Goal: Task Accomplishment & Management: Manage account settings

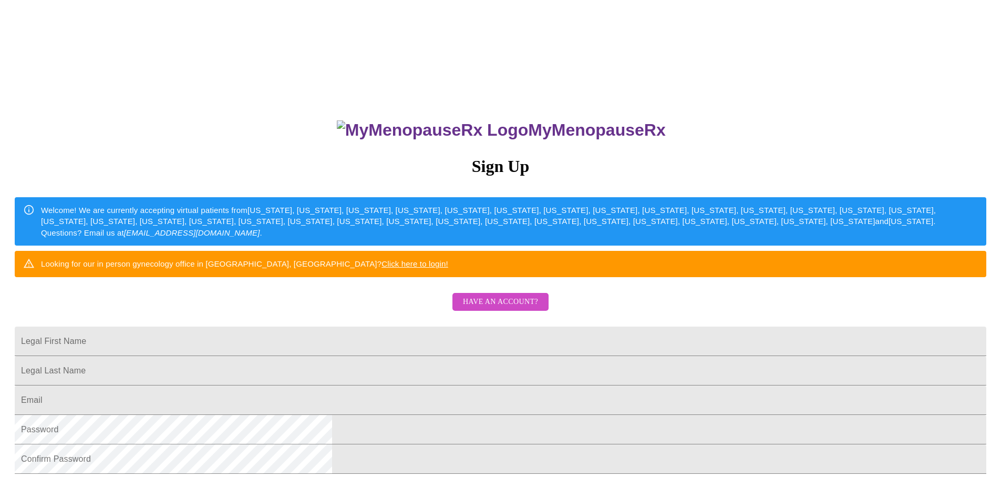
click at [500, 308] on span "Have an account?" at bounding box center [500, 301] width 75 height 13
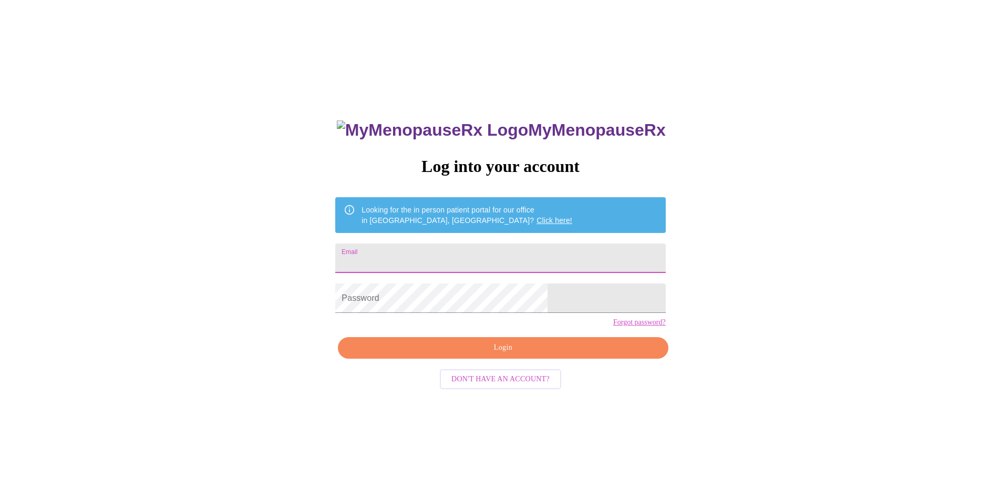
click at [465, 264] on input "Email" at bounding box center [500, 257] width 330 height 29
type input "[EMAIL_ADDRESS][DOMAIN_NAME]"
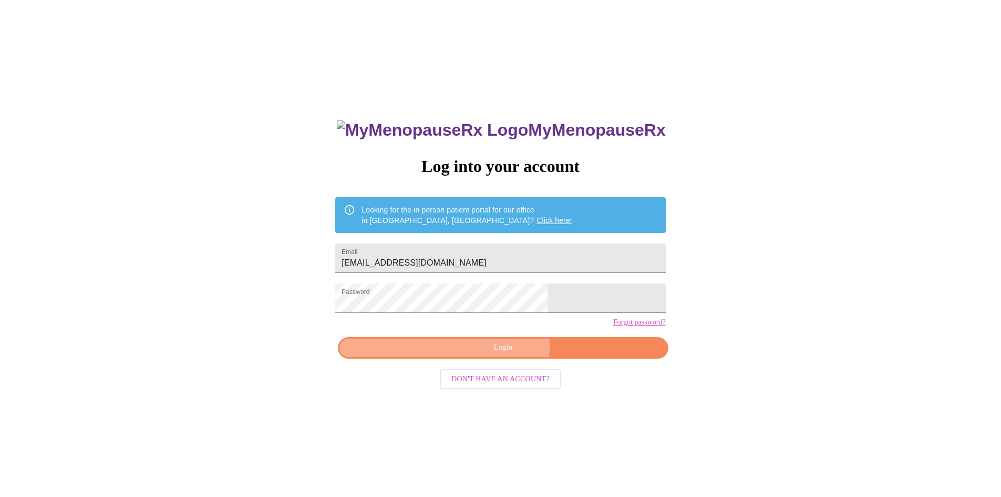
click at [481, 354] on span "Login" at bounding box center [503, 347] width 306 height 13
click at [501, 354] on span "Login" at bounding box center [503, 347] width 306 height 13
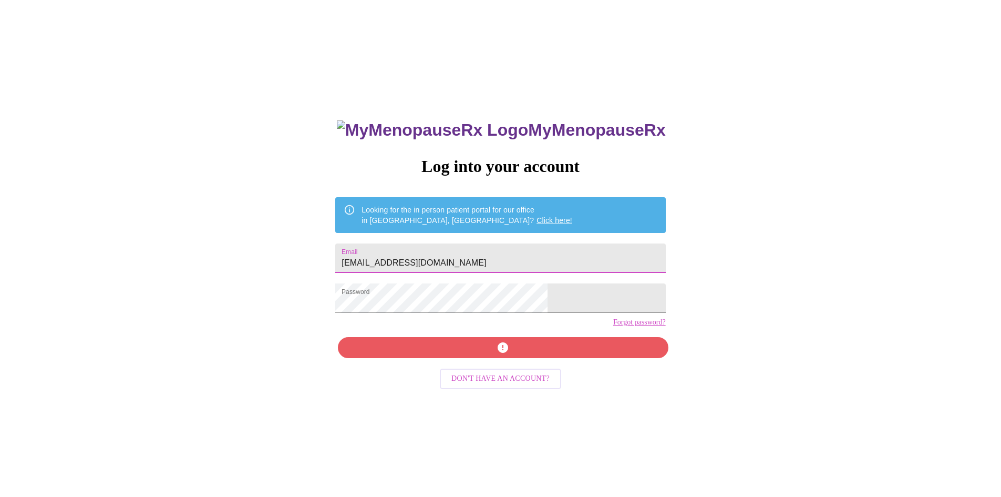
click at [502, 261] on input "[EMAIL_ADDRESS][DOMAIN_NAME]" at bounding box center [500, 257] width 330 height 29
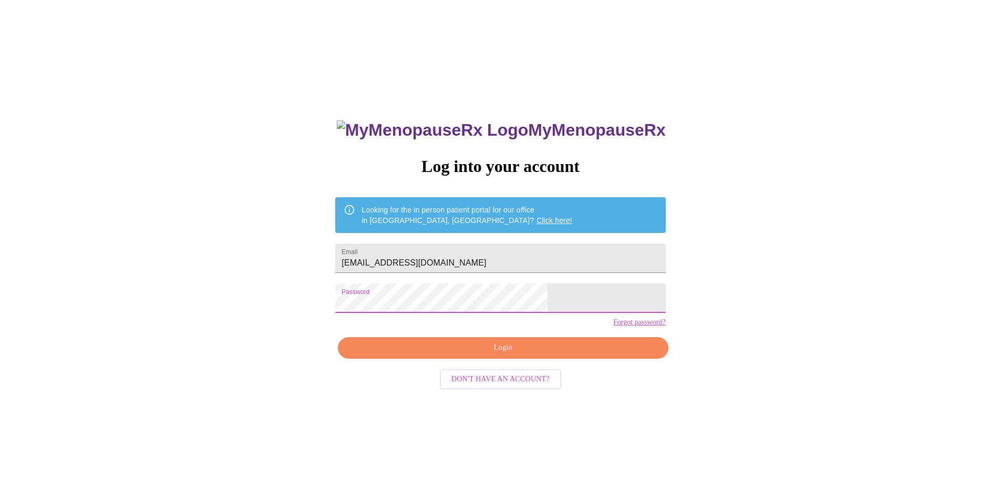
click at [470, 354] on span "Login" at bounding box center [503, 347] width 306 height 13
click at [613, 326] on link "Forgot password?" at bounding box center [639, 322] width 53 height 8
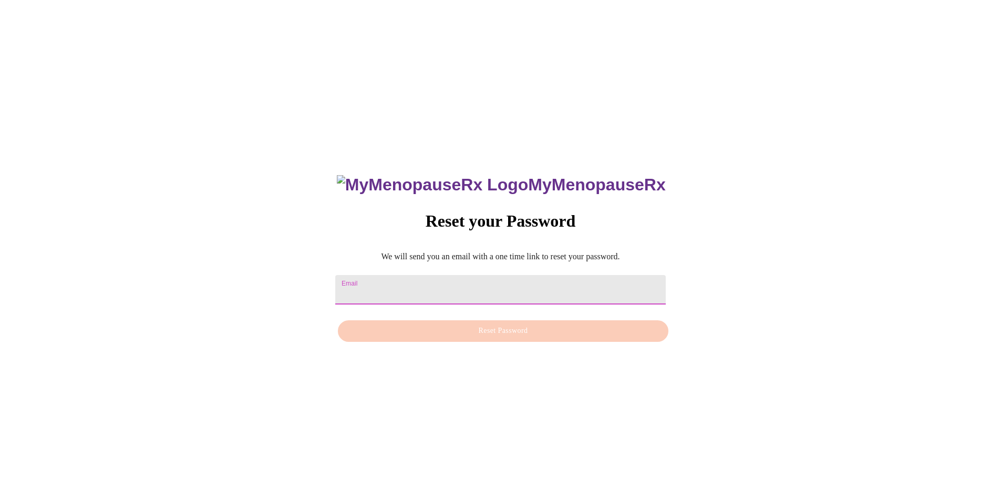
click at [466, 287] on input "Email" at bounding box center [500, 289] width 330 height 29
type input "[EMAIL_ADDRESS][DOMAIN_NAME]"
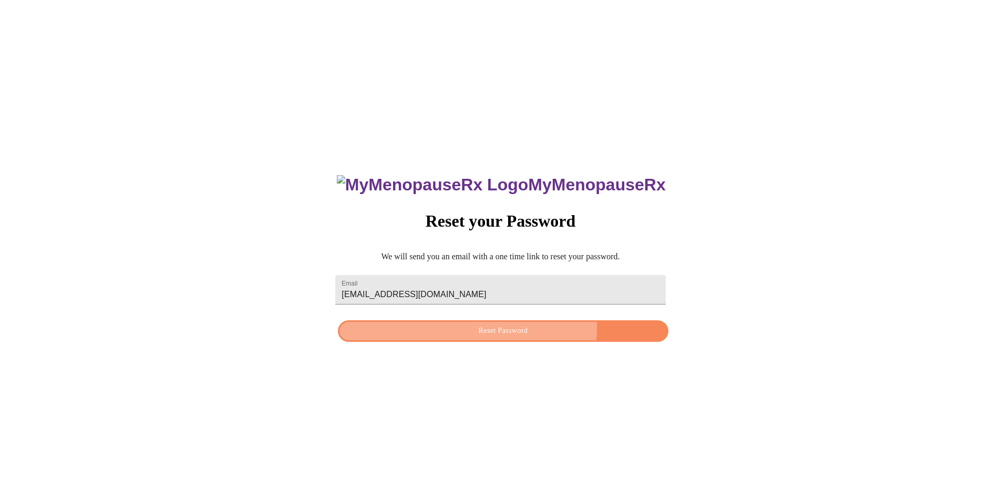
click at [470, 329] on span "Reset Password" at bounding box center [503, 330] width 306 height 13
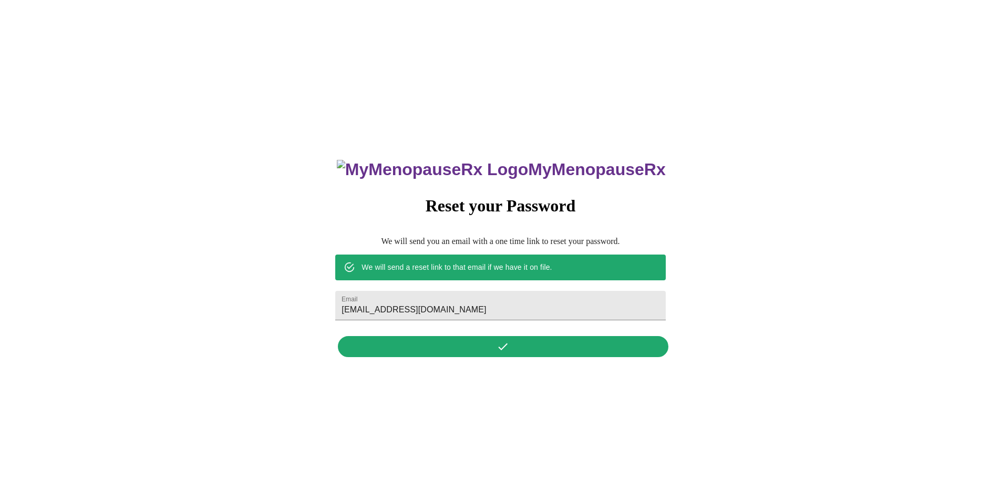
click at [500, 350] on div "MyMenopauseRx Reset your Password We will send you an email with a one time lin…" at bounding box center [500, 252] width 351 height 219
click at [475, 306] on input "[EMAIL_ADDRESS][DOMAIN_NAME]" at bounding box center [500, 305] width 330 height 29
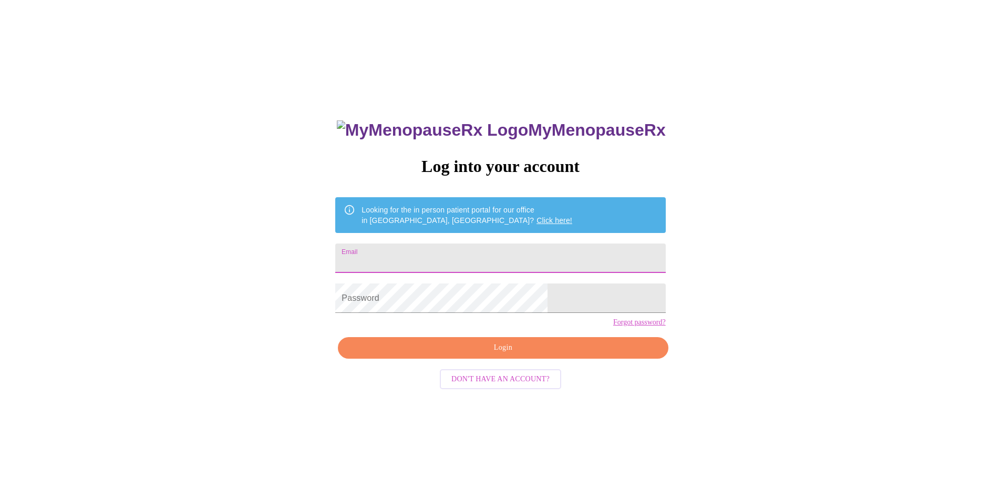
click at [488, 263] on input "Email" at bounding box center [500, 257] width 330 height 29
type input "[EMAIL_ADDRESS][DOMAIN_NAME]"
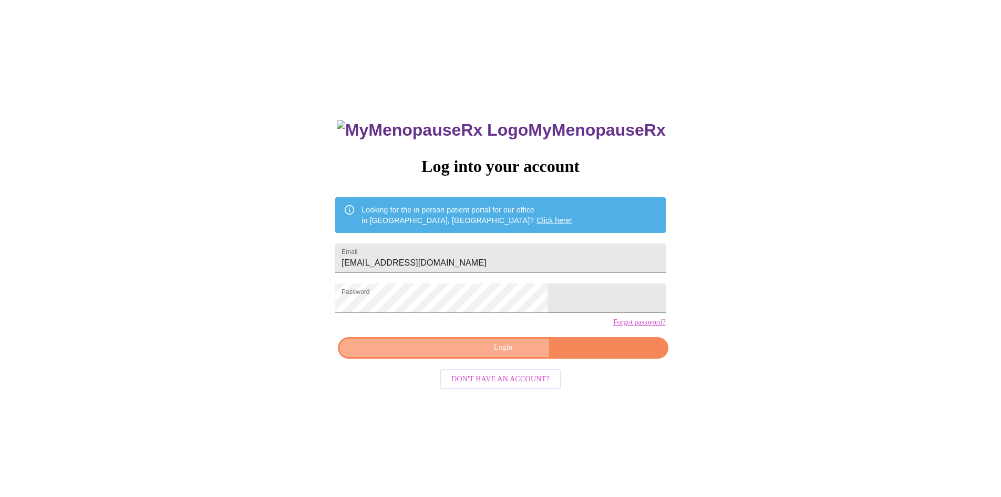
click at [487, 354] on span "Login" at bounding box center [503, 347] width 306 height 13
click at [523, 354] on span "Login" at bounding box center [503, 347] width 306 height 13
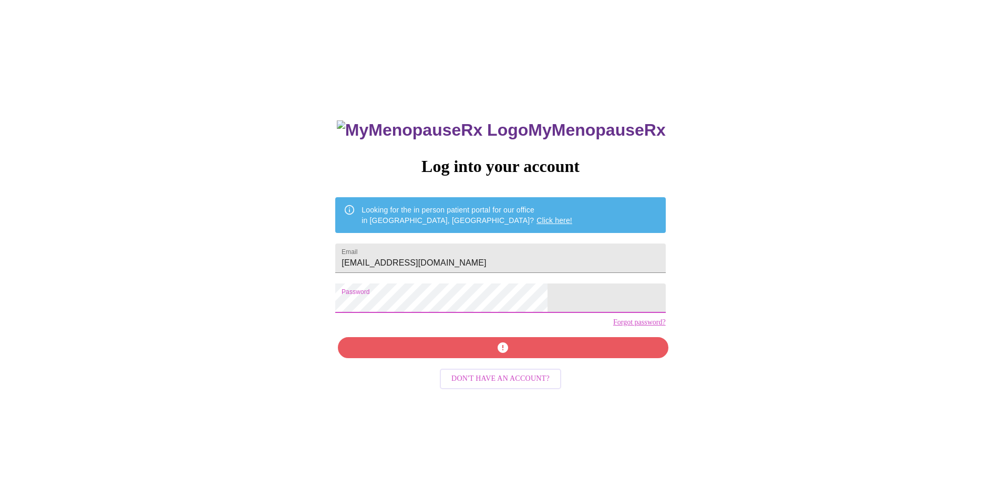
click at [374, 295] on div "MyMenopauseRx Log into your account Looking for the in person patient portal fo…" at bounding box center [500, 302] width 993 height 596
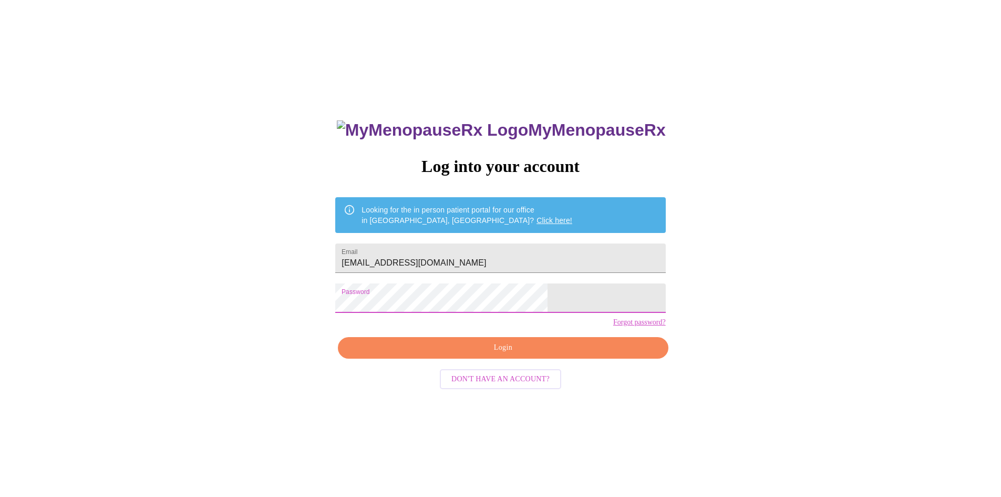
click at [417, 354] on span "Login" at bounding box center [503, 347] width 306 height 13
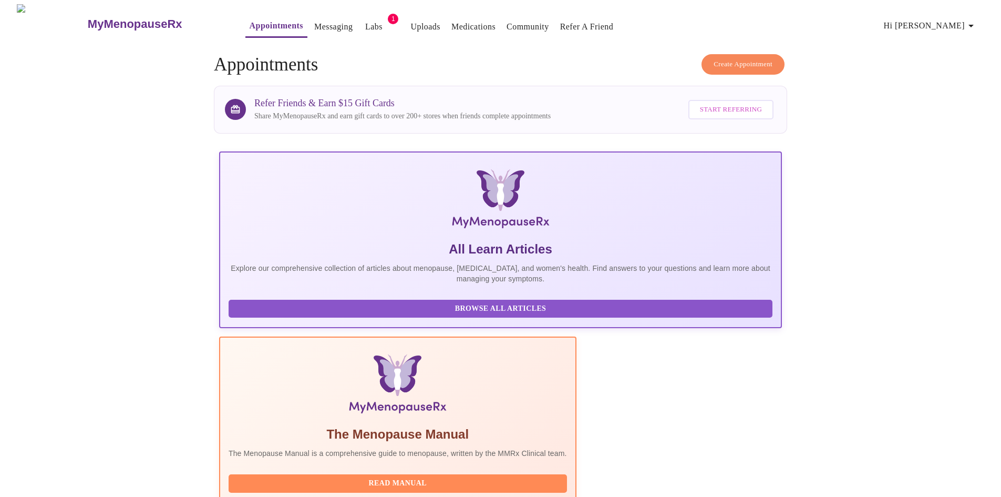
click at [314, 25] on link "Messaging" at bounding box center [333, 26] width 38 height 15
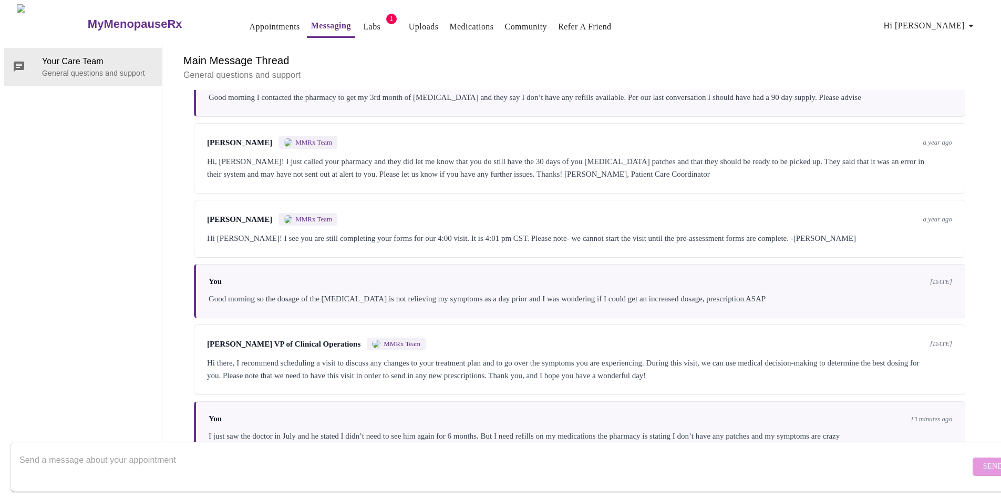
scroll to position [231, 0]
